Goal: Complete application form

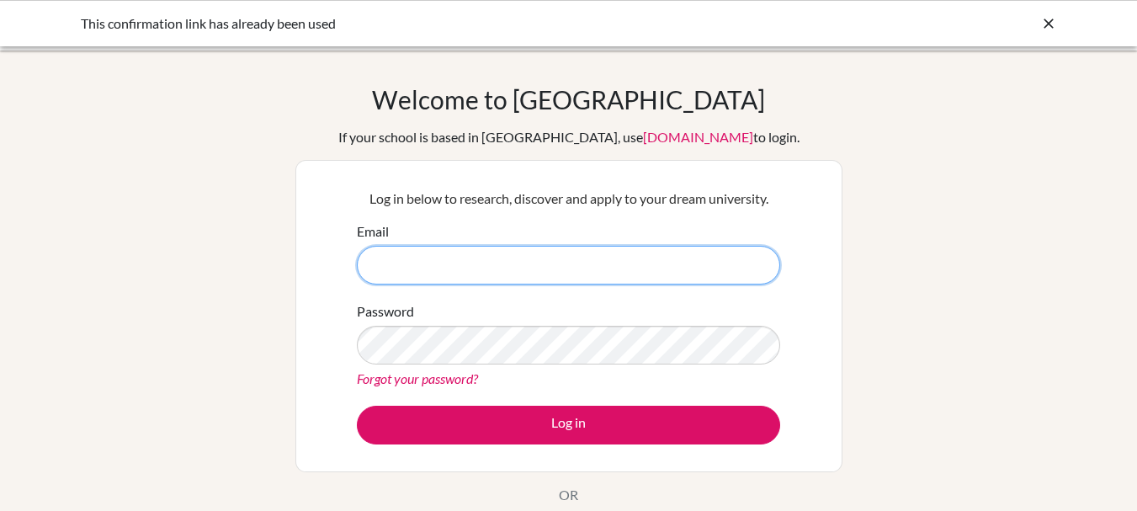
type input "[EMAIL_ADDRESS][DOMAIN_NAME]"
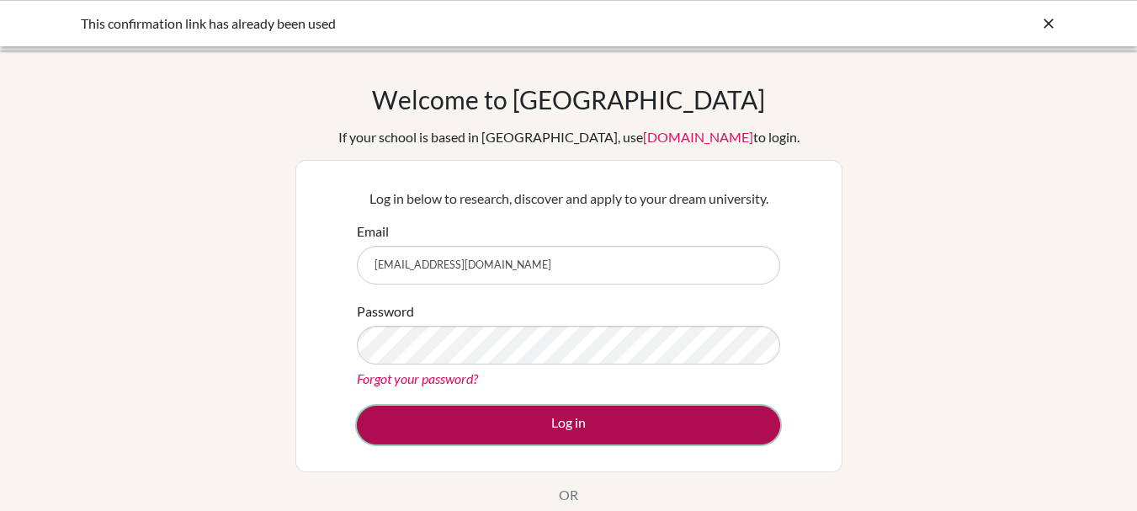
click at [672, 434] on button "Log in" at bounding box center [568, 424] width 423 height 39
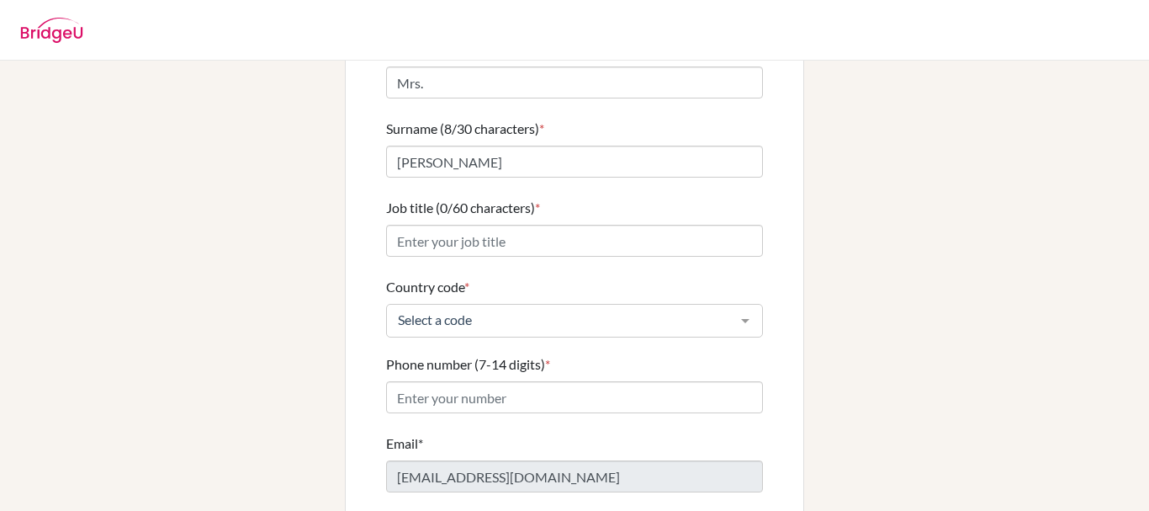
scroll to position [168, 0]
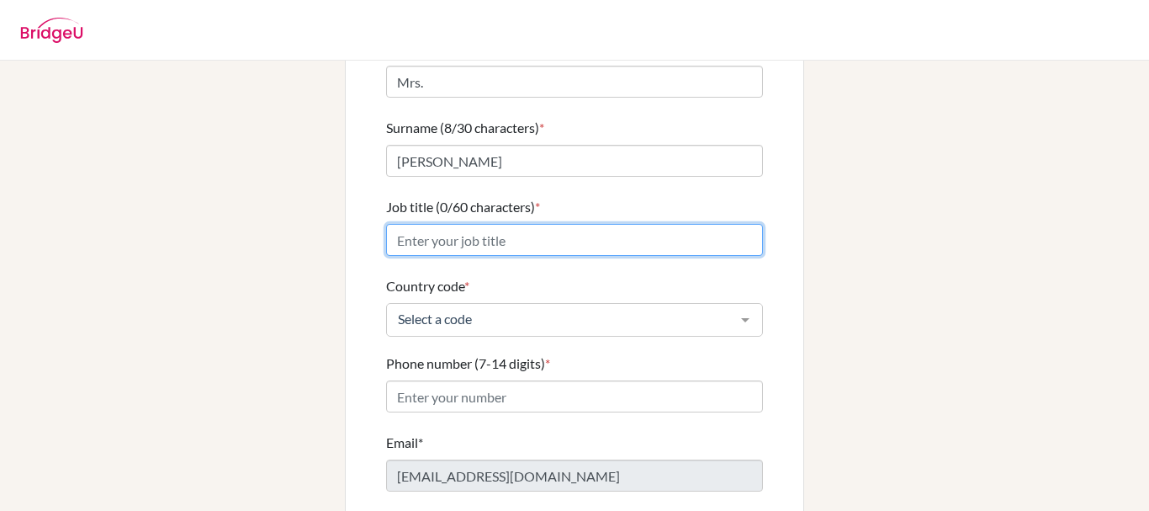
click at [469, 225] on input "Job title (0/60 characters) *" at bounding box center [574, 240] width 377 height 32
type input "t"
type input "T"
type input "Social Studies Teacher"
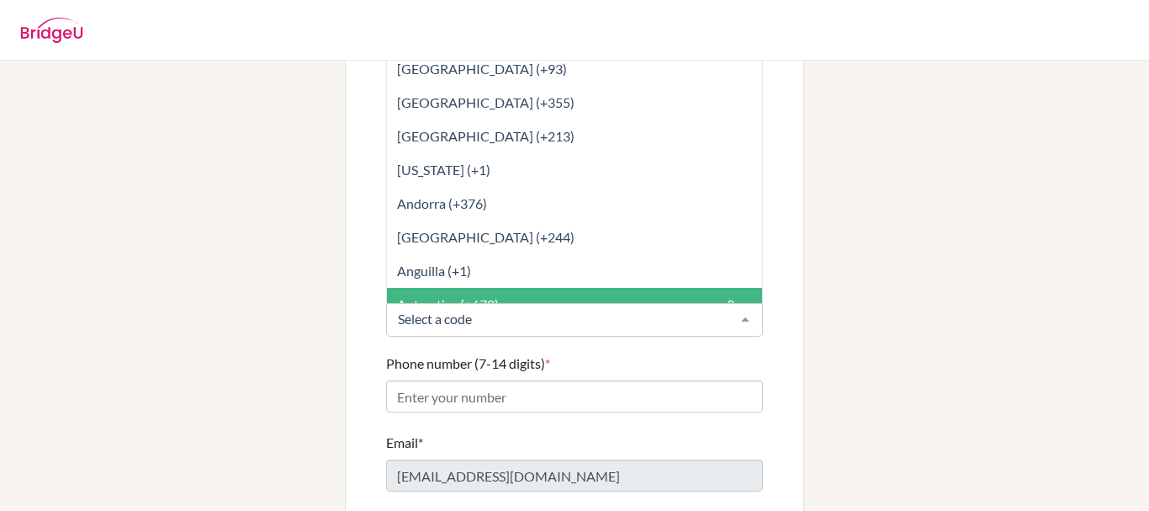
click at [466, 310] on input "Country code *" at bounding box center [561, 318] width 335 height 17
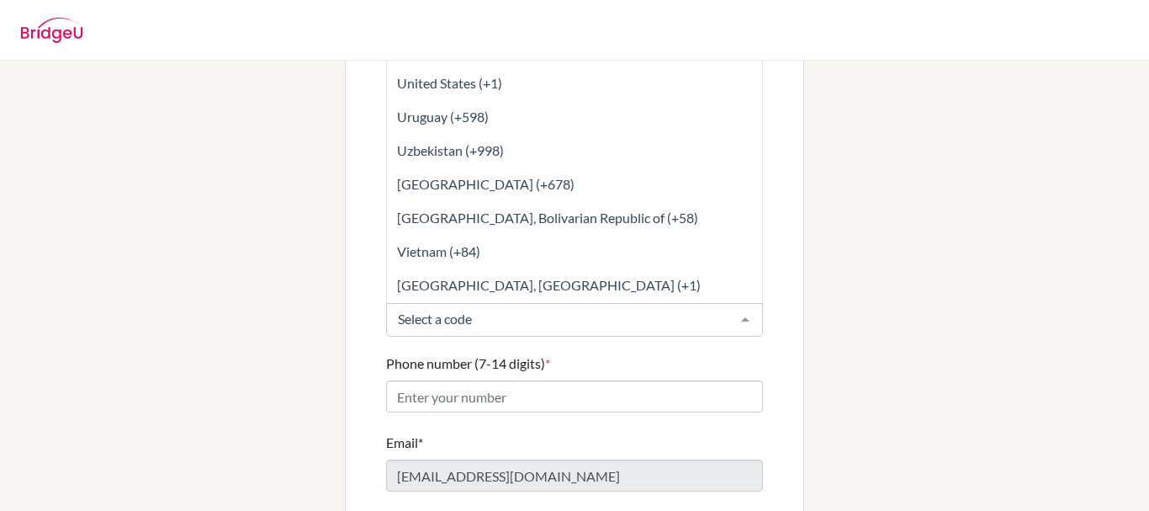
scroll to position [7775, 0]
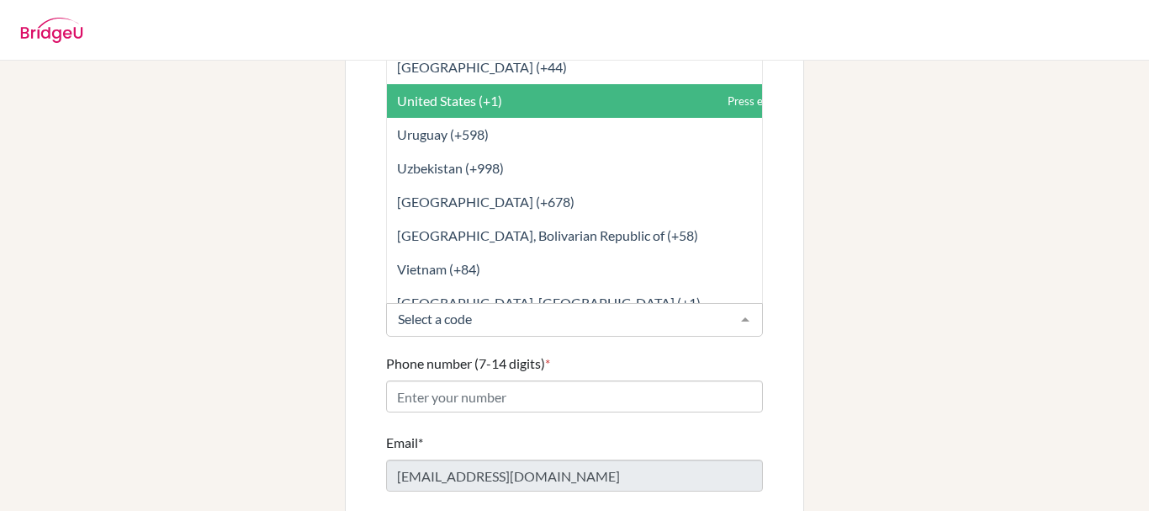
click at [491, 93] on span "United States (+1)" at bounding box center [612, 101] width 450 height 34
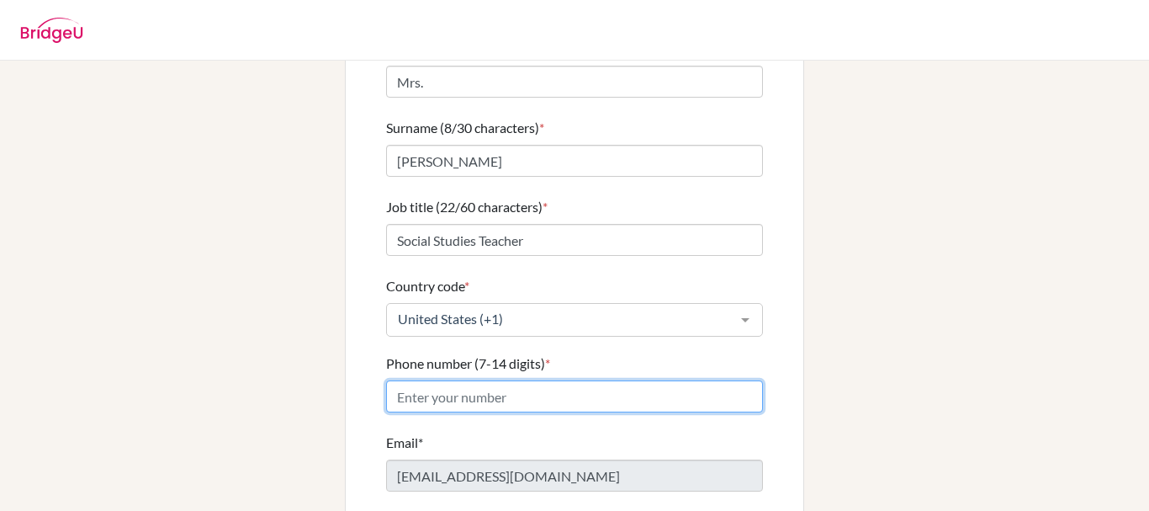
click at [550, 385] on input "Phone number (7-14 digits) *" at bounding box center [574, 396] width 377 height 32
type input "3365098556"
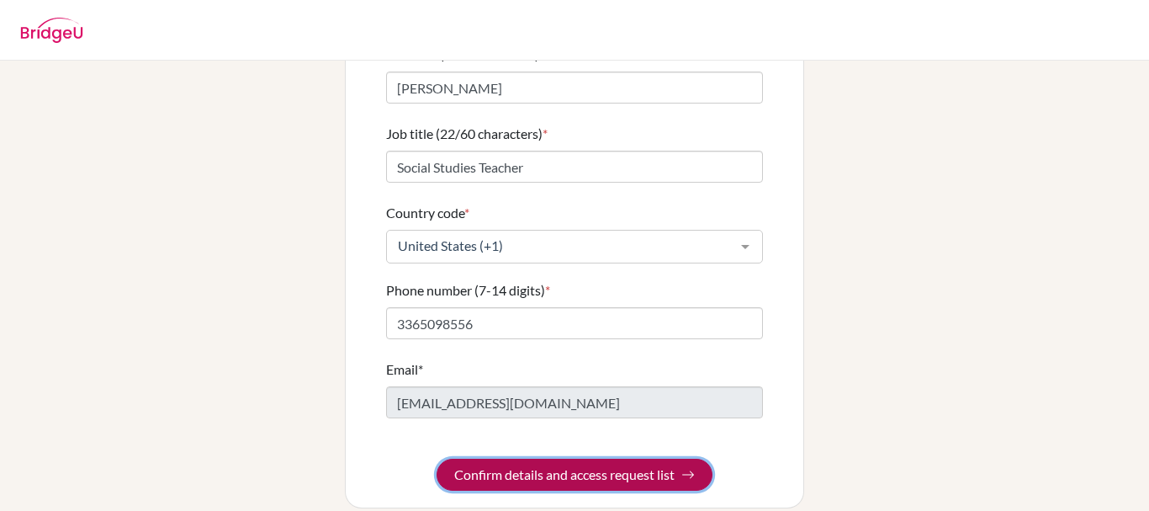
click at [591, 464] on button "Confirm details and access request list" at bounding box center [575, 474] width 276 height 32
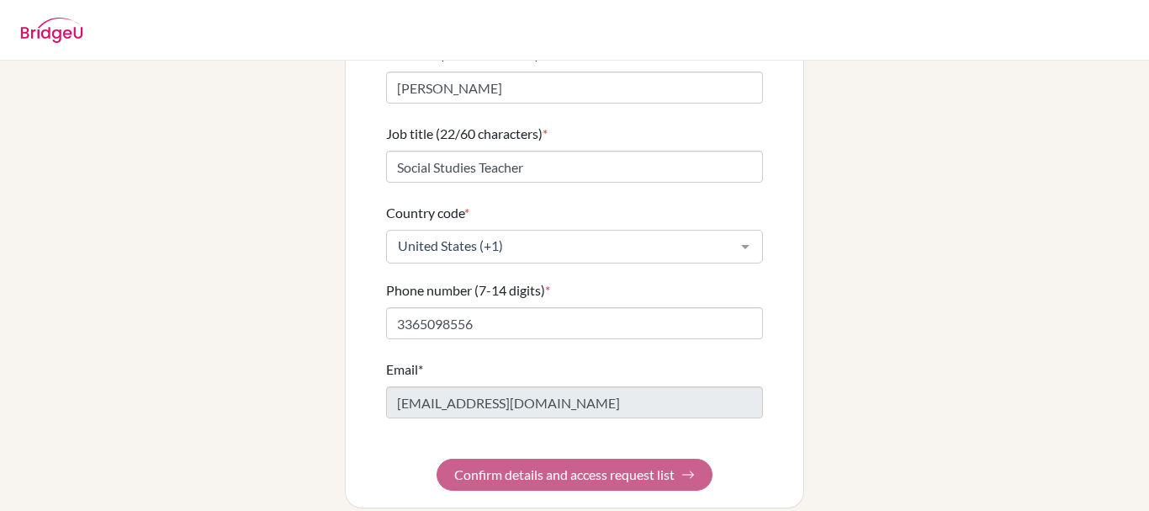
scroll to position [0, 0]
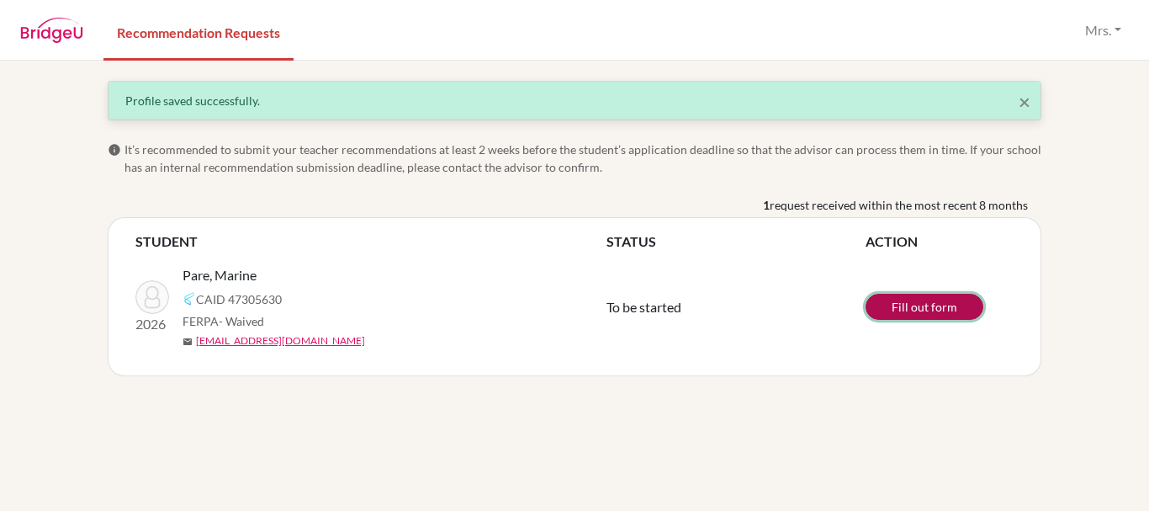
click at [932, 315] on link "Fill out form" at bounding box center [925, 307] width 118 height 26
